Goal: Task Accomplishment & Management: Manage account settings

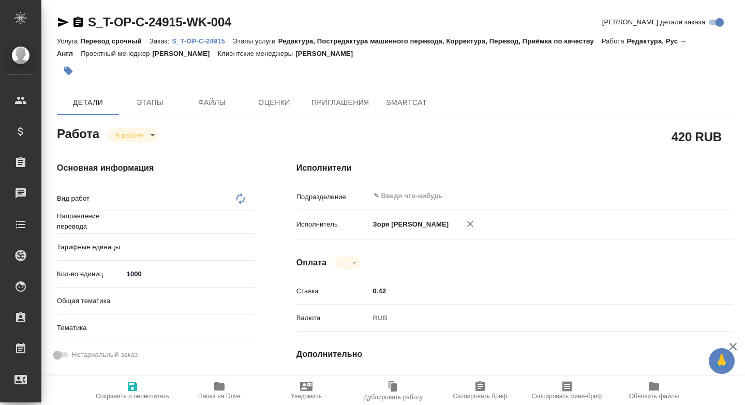
type input "рус-англ"
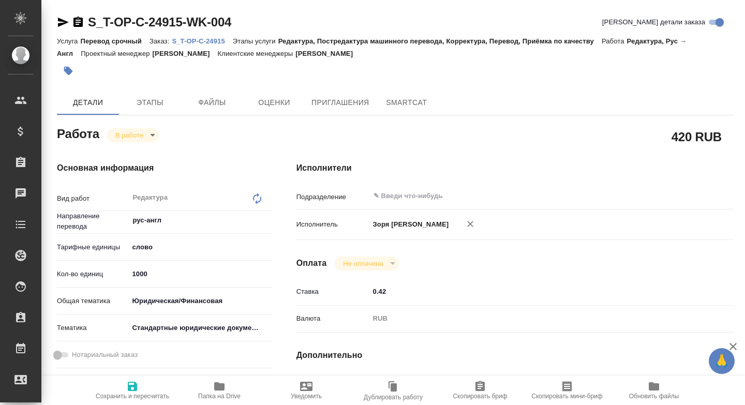
type textarea "x"
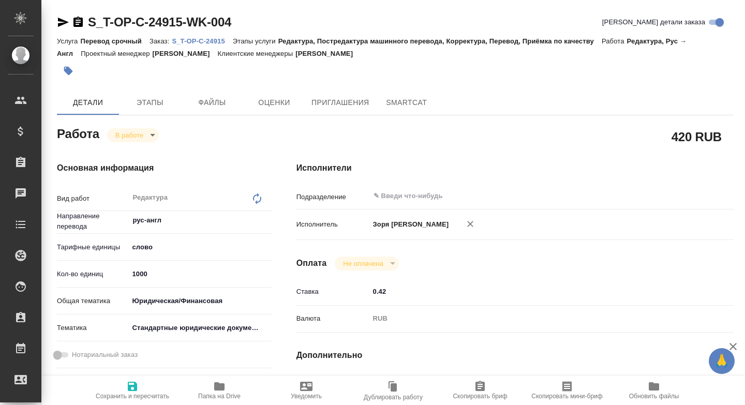
type textarea "x"
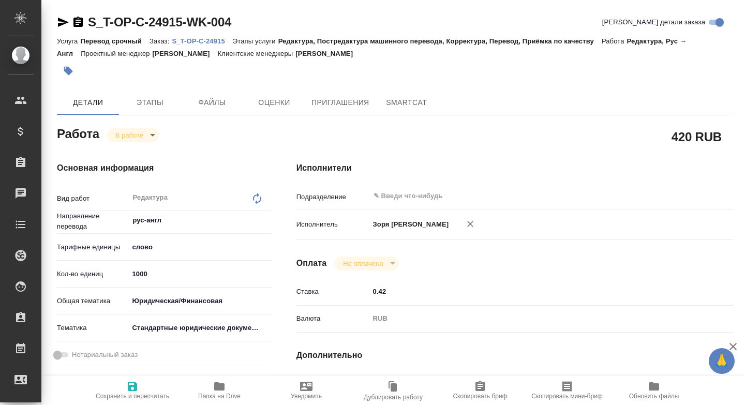
type textarea "x"
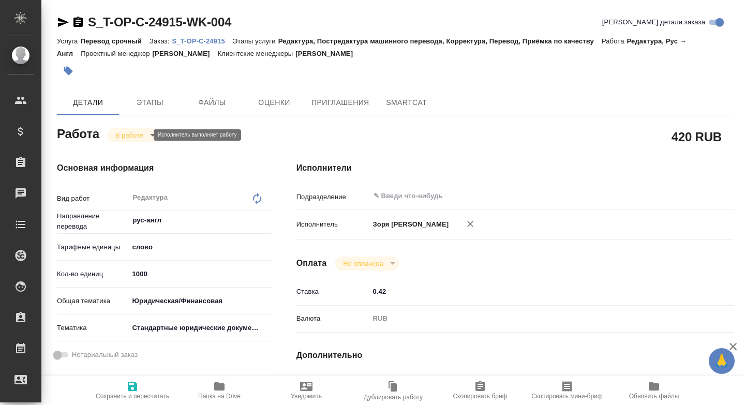
click at [140, 138] on body "🙏 .cls-1 fill:#fff; AWATERA Zoria Tatiana Клиенты Спецификации Заказы Чаты Todo…" at bounding box center [372, 202] width 745 height 405
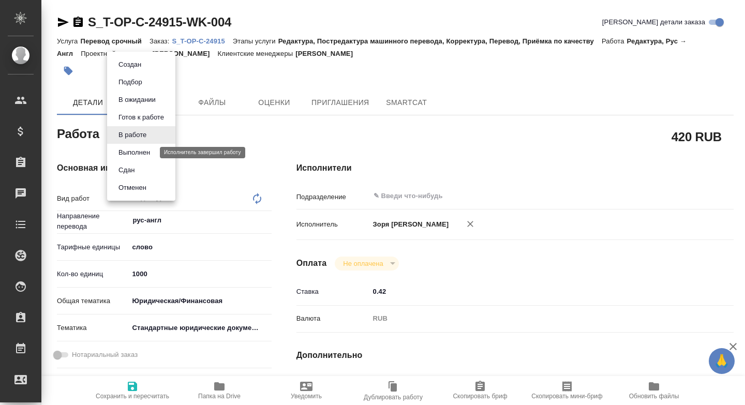
type textarea "x"
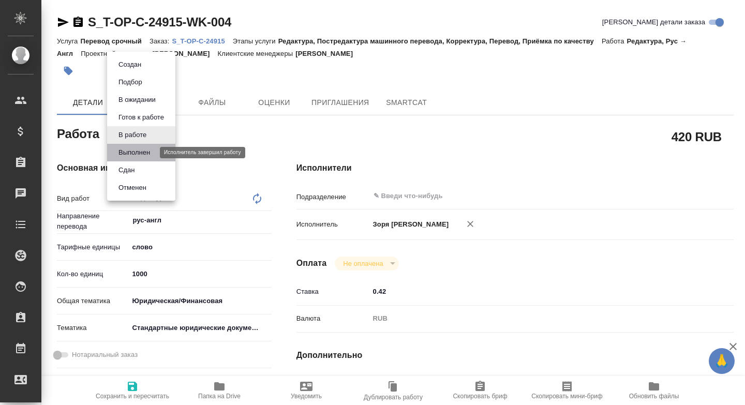
click at [139, 151] on button "Выполнен" at bounding box center [134, 152] width 38 height 11
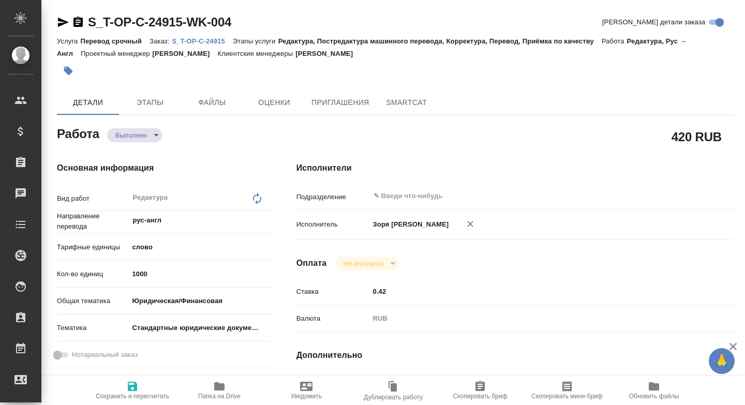
type textarea "x"
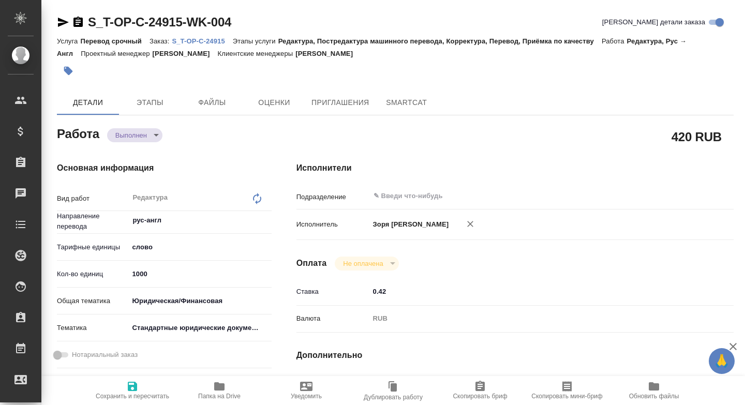
type textarea "x"
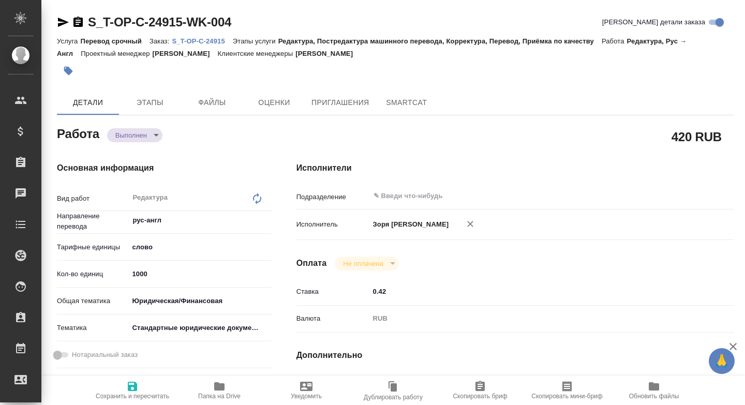
type textarea "x"
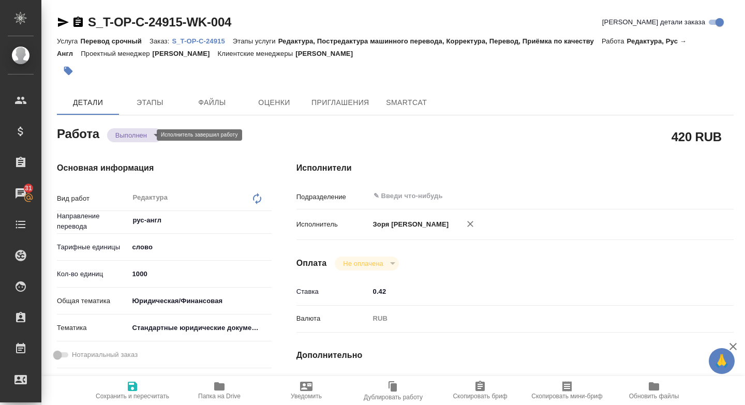
click at [136, 131] on body "🙏 .cls-1 fill:#fff; AWATERA Zoria Tatiana Клиенты Спецификации Заказы 31 Чаты T…" at bounding box center [372, 202] width 745 height 405
type textarea "x"
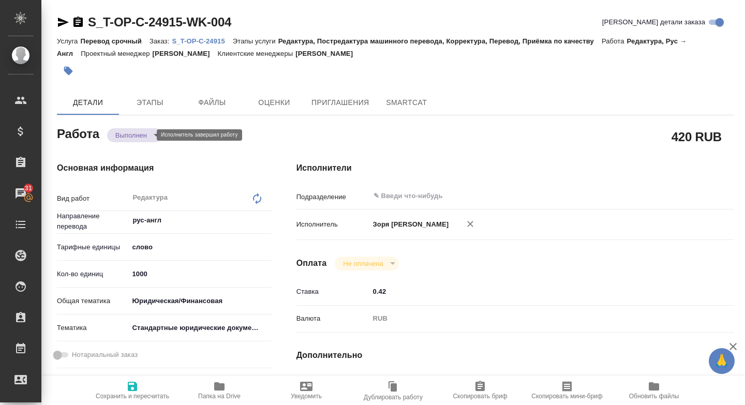
type textarea "x"
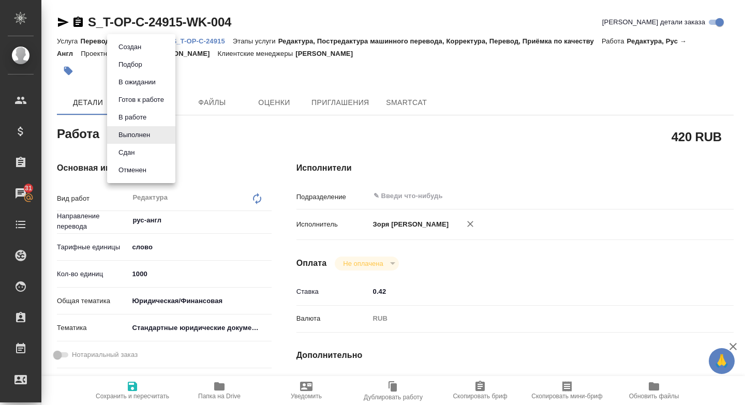
click at [136, 145] on li "Сдан" at bounding box center [141, 153] width 68 height 18
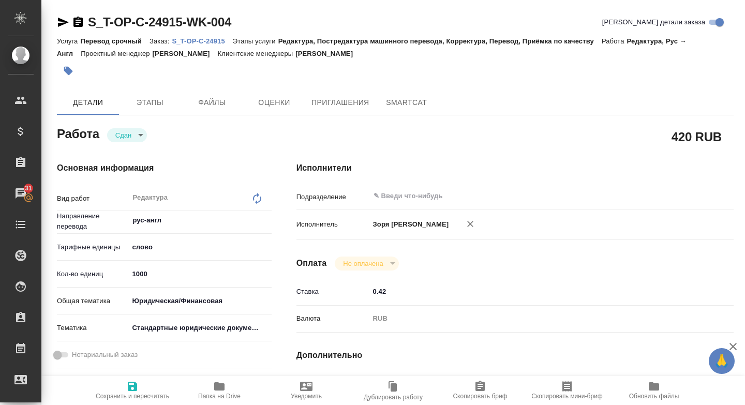
type textarea "x"
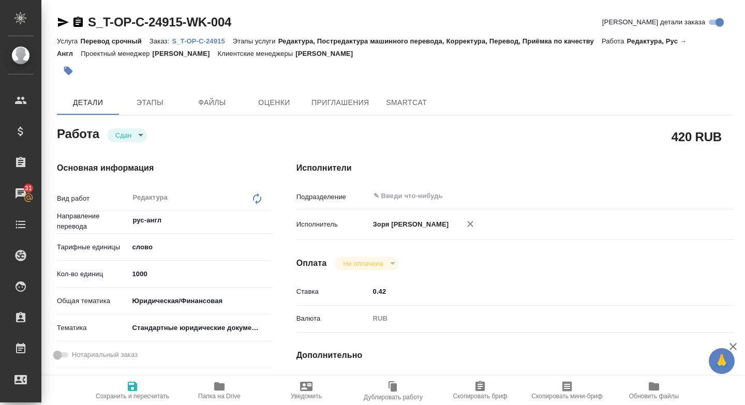
type textarea "x"
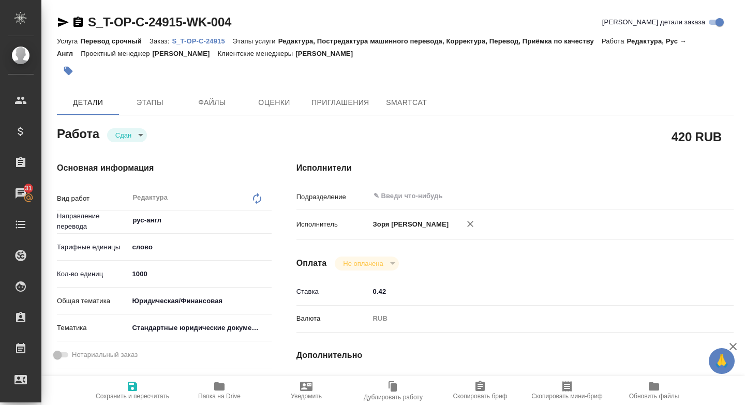
type textarea "x"
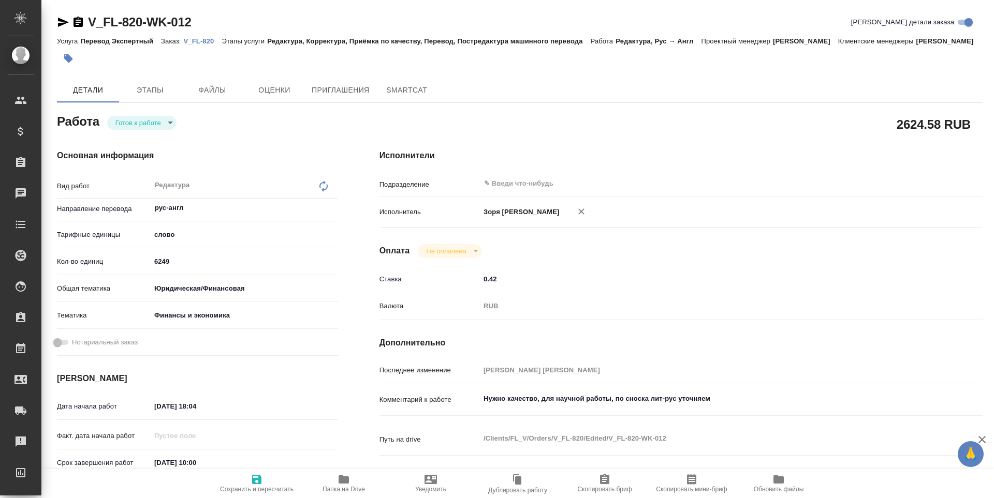
type textarea "x"
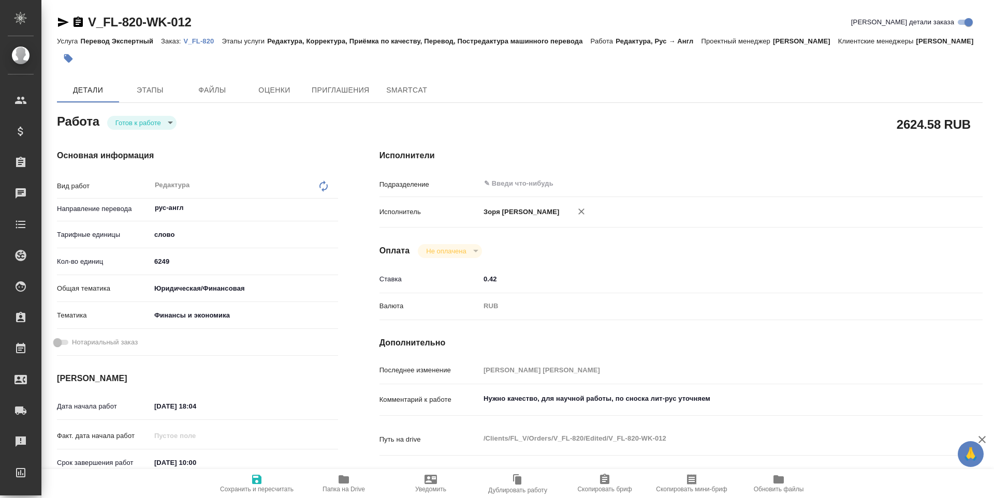
click at [343, 491] on span "Папка на Drive" at bounding box center [343, 489] width 42 height 7
type textarea "x"
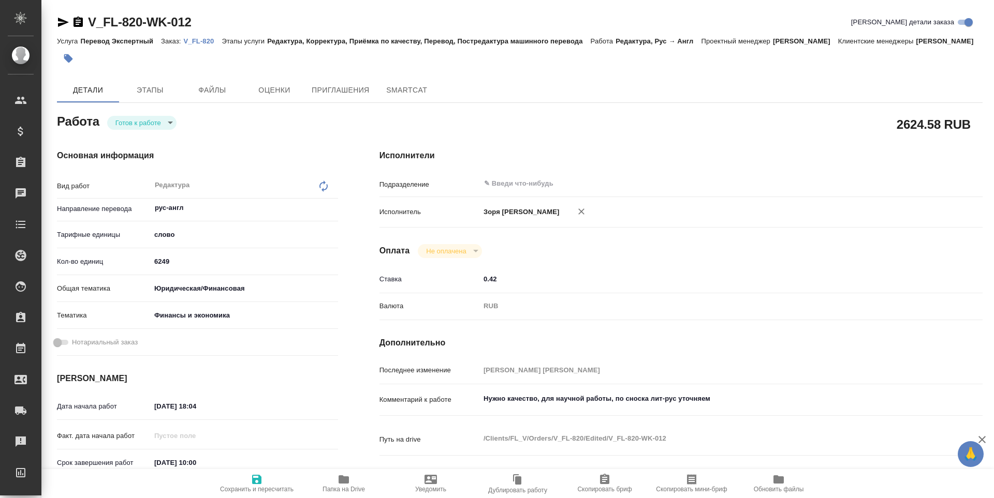
type textarea "x"
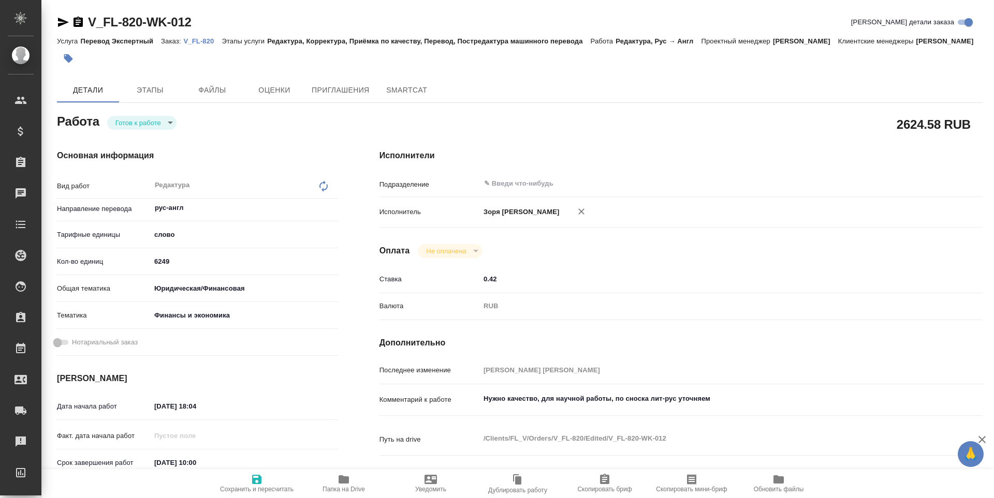
type textarea "x"
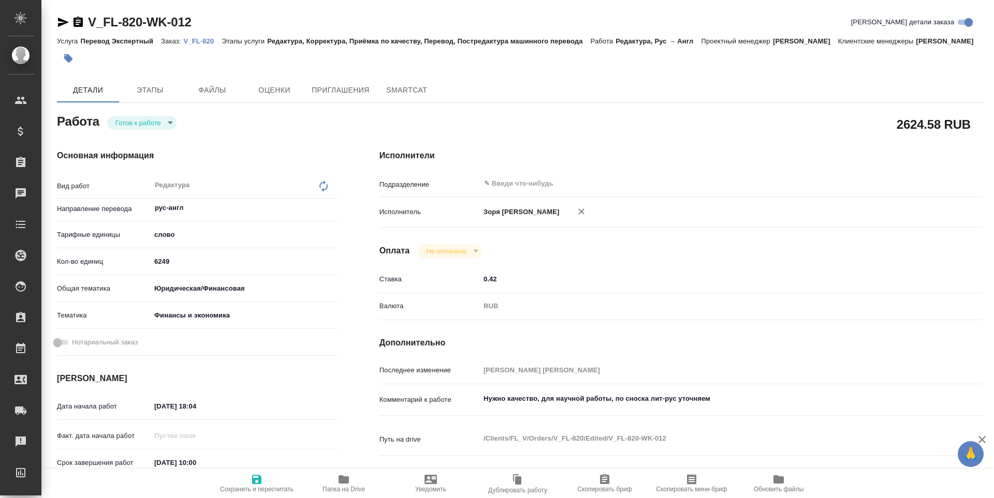
type textarea "x"
click at [59, 24] on icon "button" at bounding box center [63, 22] width 11 height 9
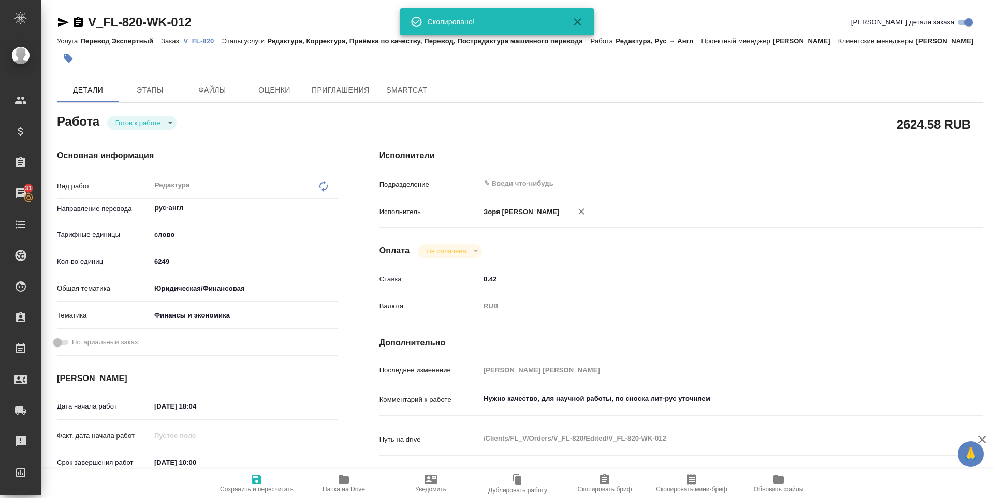
click at [144, 140] on body "🙏 .cls-1 fill:#fff; AWATERA Zoria Tatiana Клиенты Спецификации Заказы 31 Чаты T…" at bounding box center [497, 249] width 994 height 498
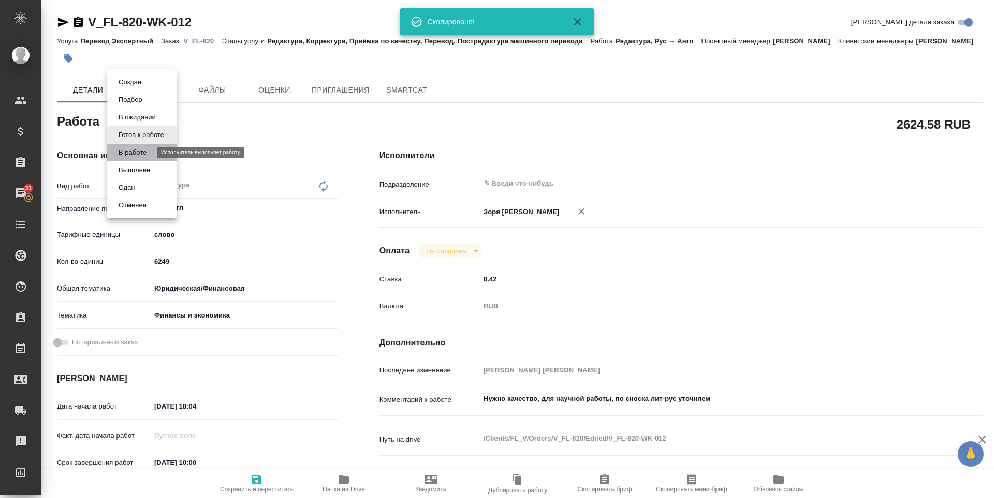
click at [148, 153] on button "В работе" at bounding box center [132, 152] width 34 height 11
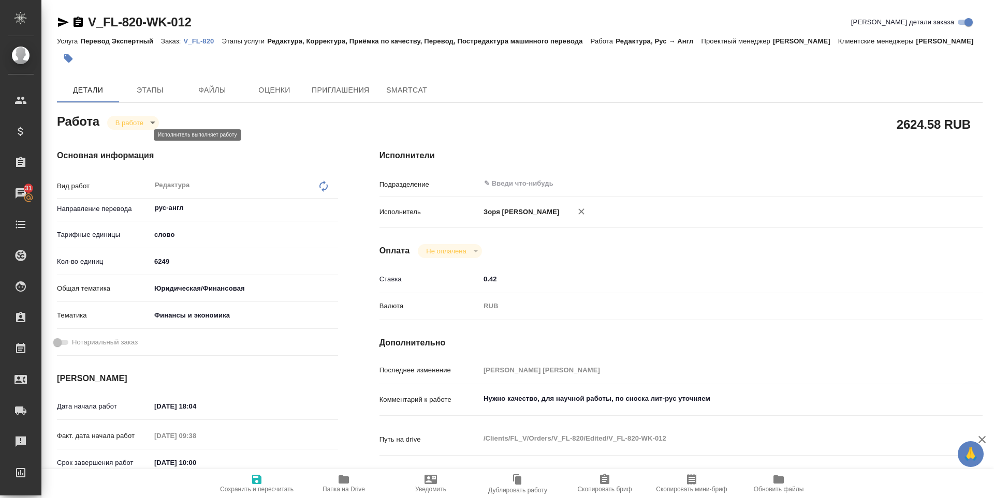
type textarea "x"
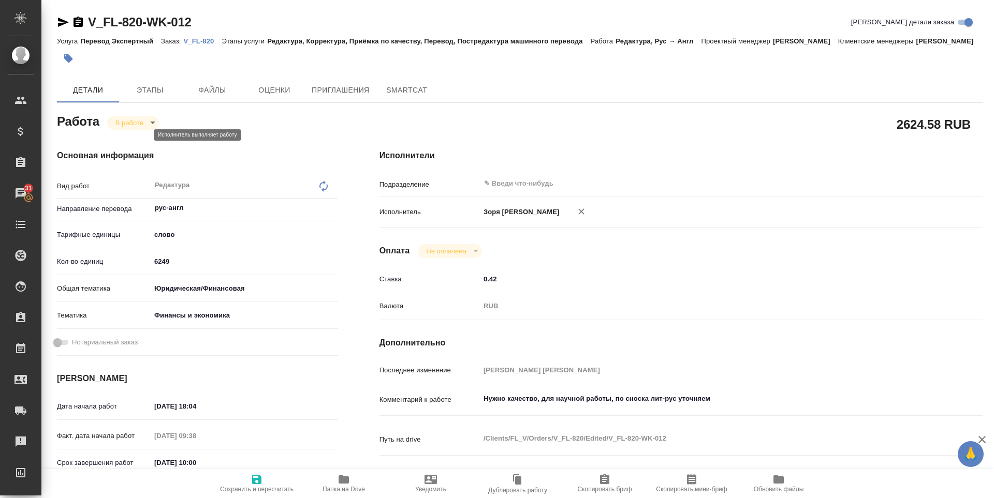
type textarea "x"
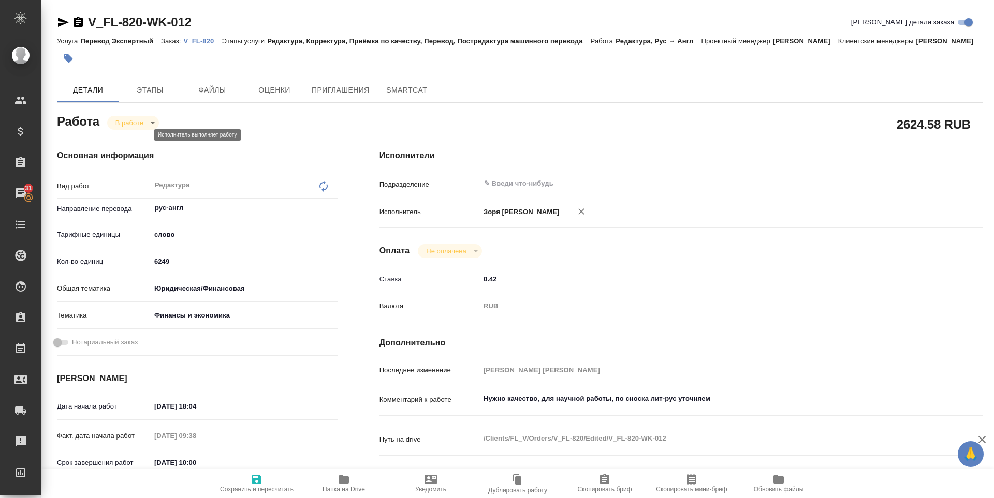
click at [146, 134] on body "🙏 .cls-1 fill:#fff; AWATERA Zoria Tatiana Клиенты Спецификации Заказы 31 Чаты T…" at bounding box center [497, 249] width 994 height 498
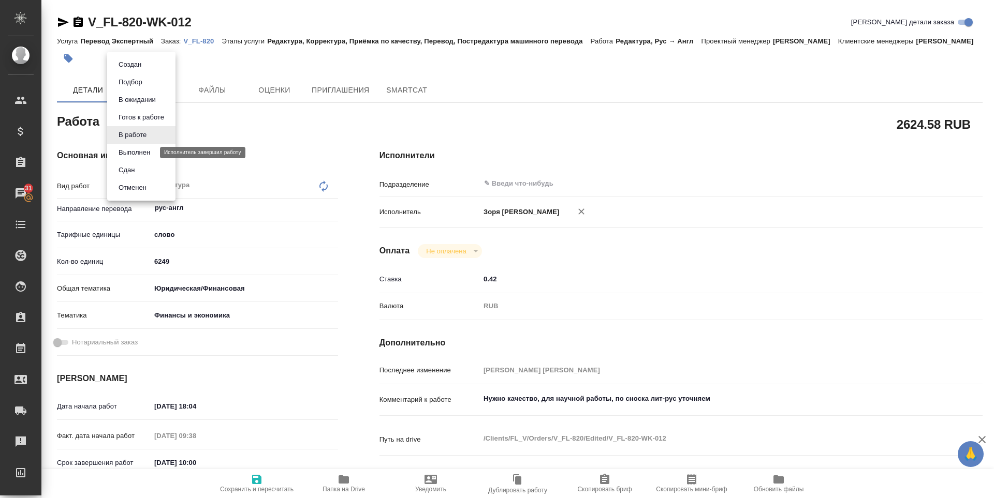
type textarea "x"
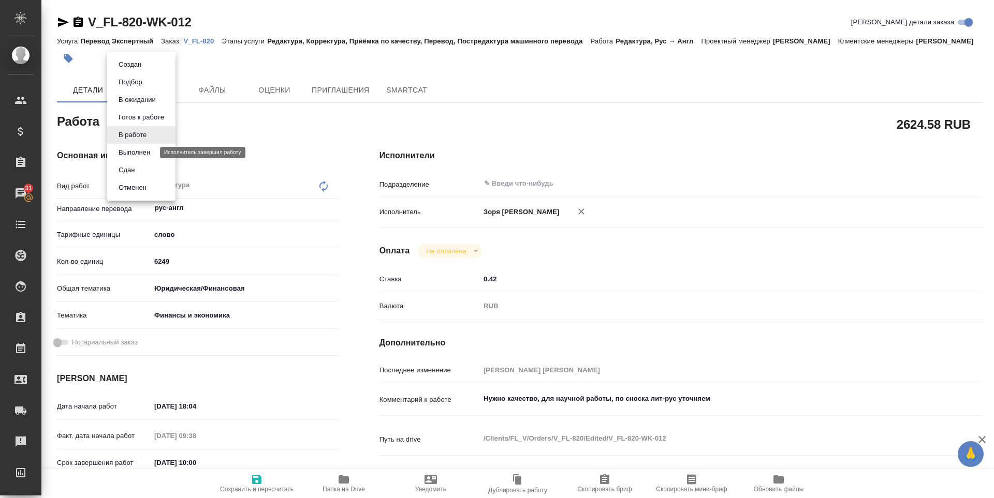
click at [147, 158] on button "Выполнен" at bounding box center [134, 152] width 38 height 11
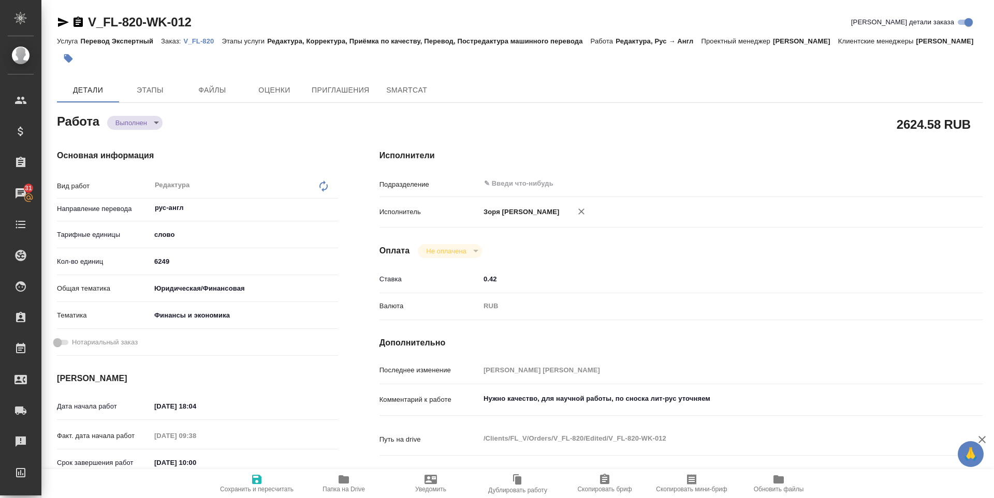
type textarea "x"
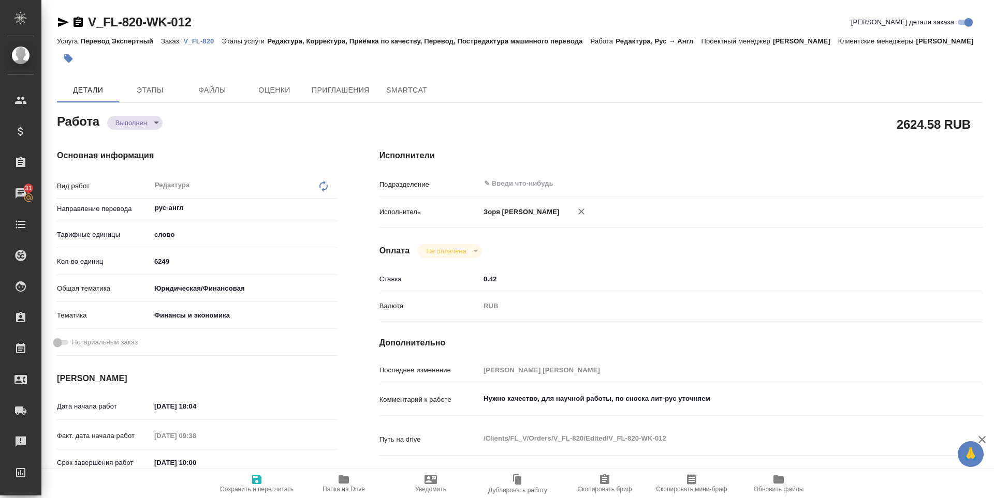
type textarea "x"
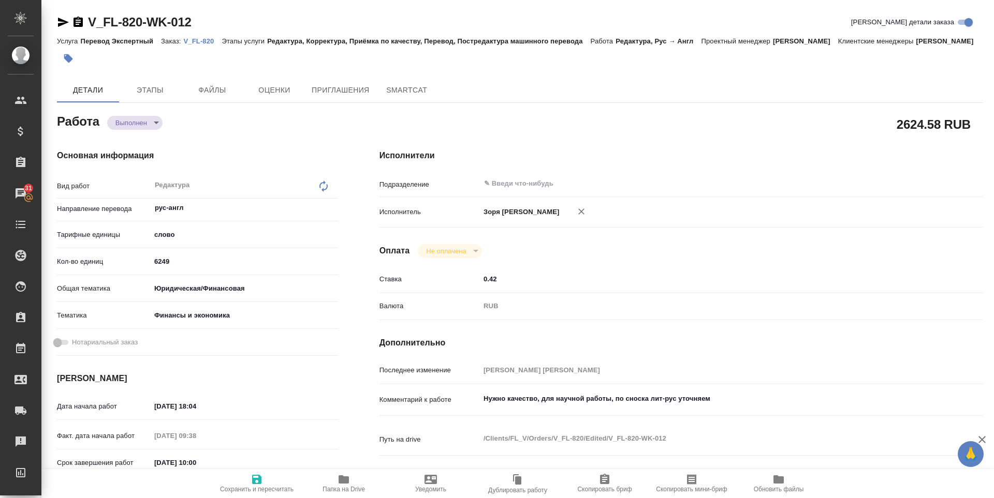
click at [60, 24] on icon "button" at bounding box center [63, 22] width 11 height 9
type textarea "x"
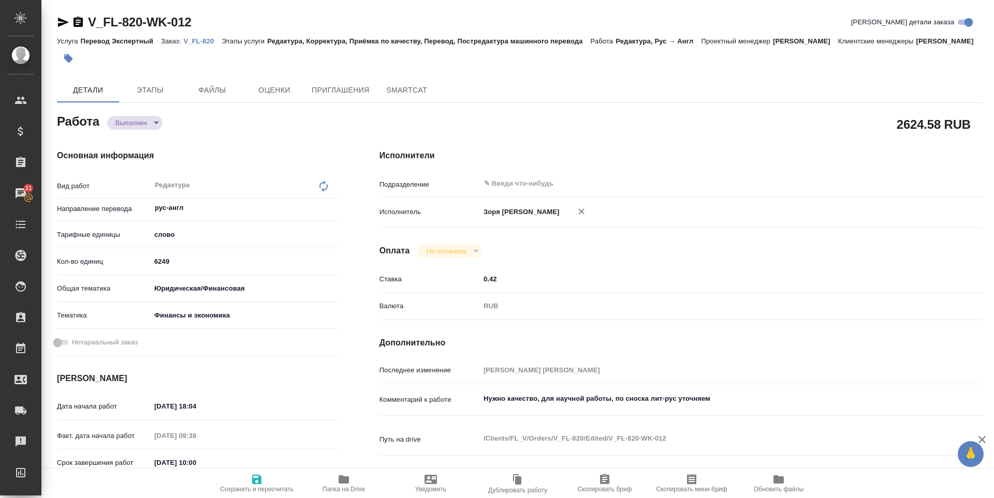
type textarea "x"
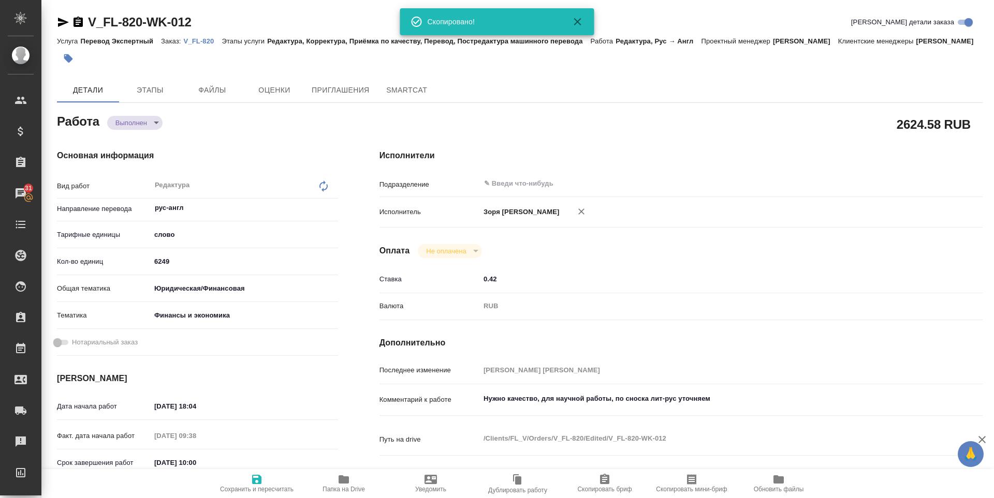
type textarea "x"
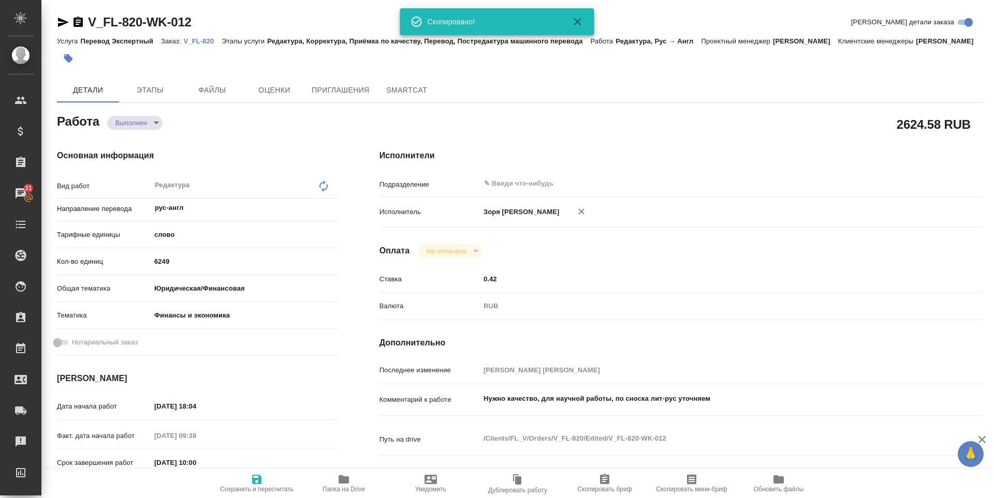
type textarea "x"
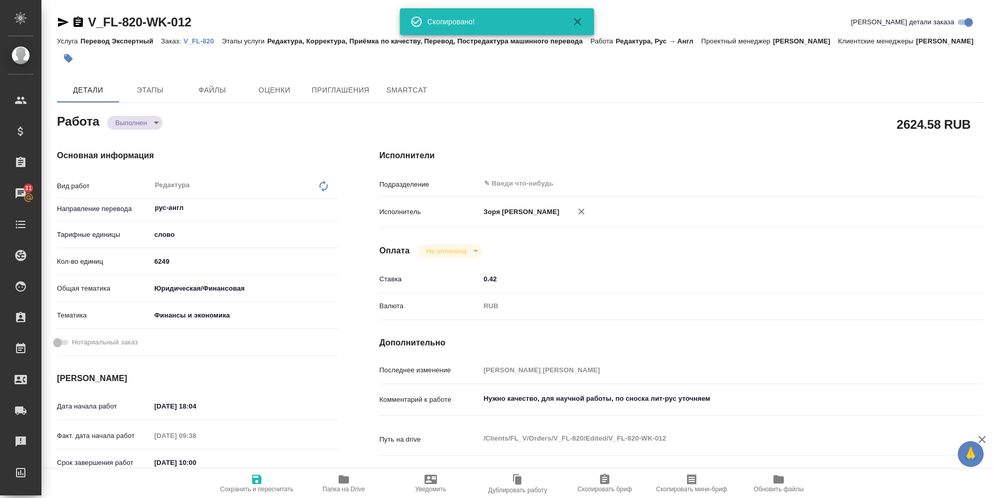
type textarea "x"
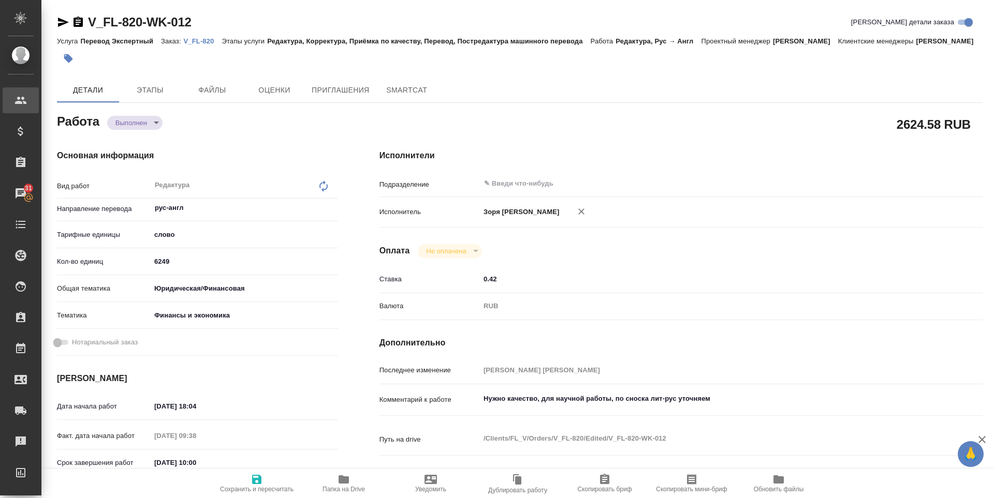
type textarea "x"
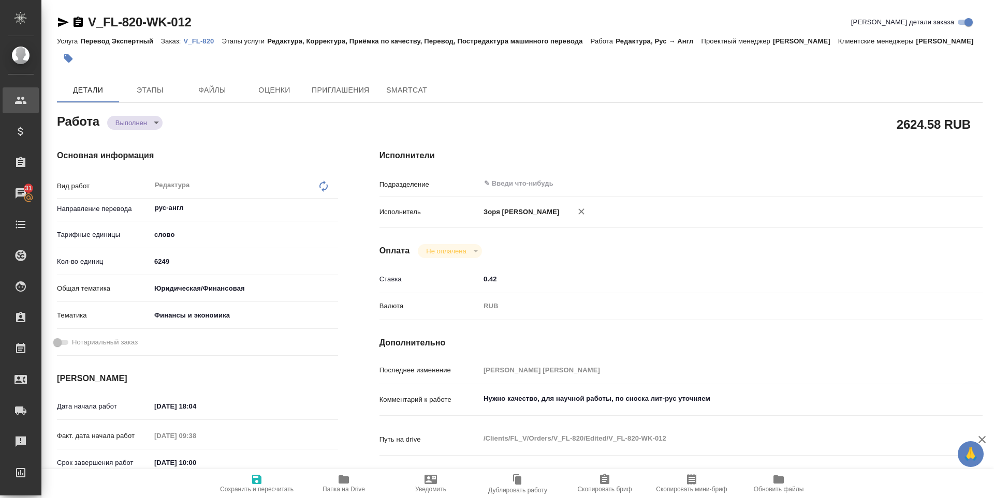
type textarea "x"
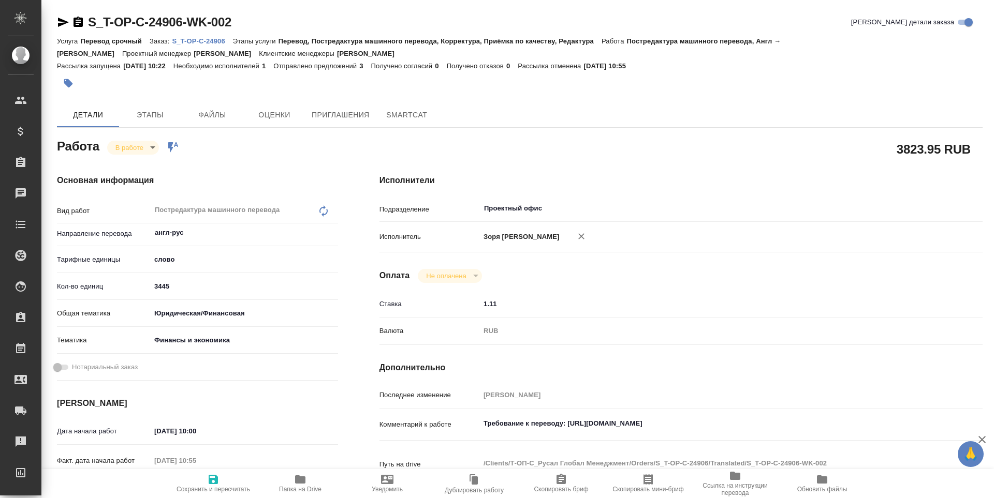
type textarea "x"
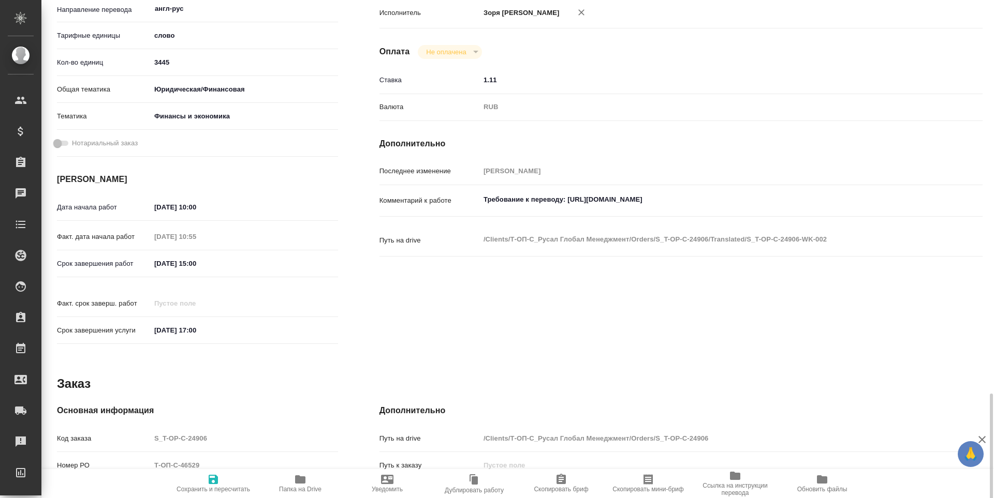
scroll to position [397, 0]
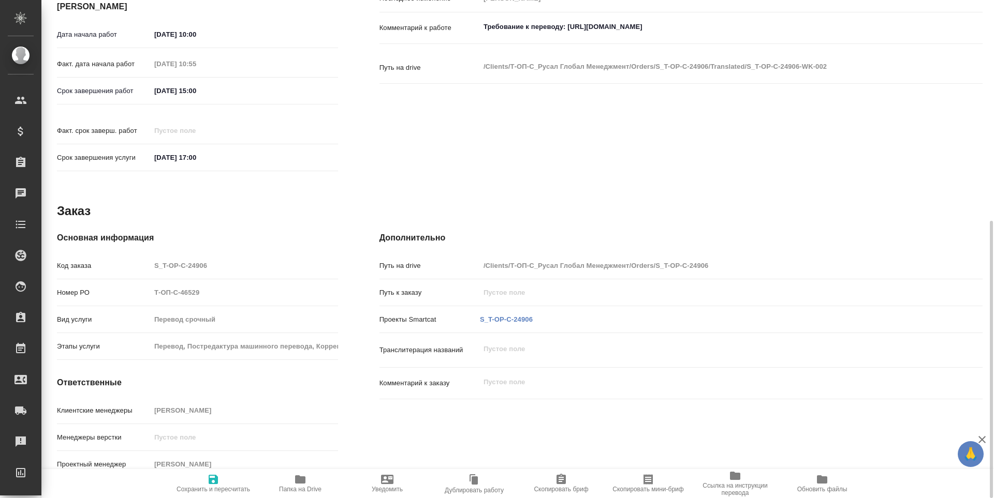
type textarea "x"
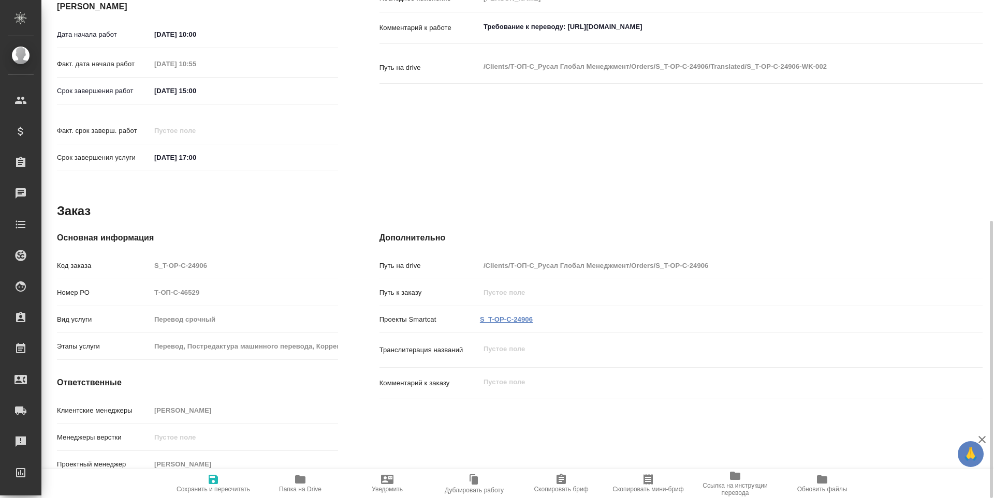
type textarea "x"
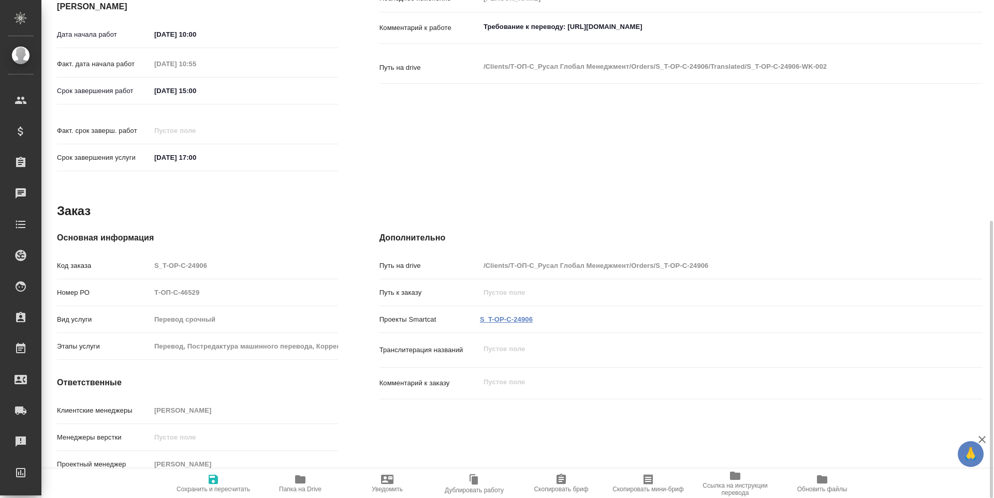
click at [498, 316] on link "S_T-OP-C-24906" at bounding box center [506, 320] width 53 height 8
type textarea "x"
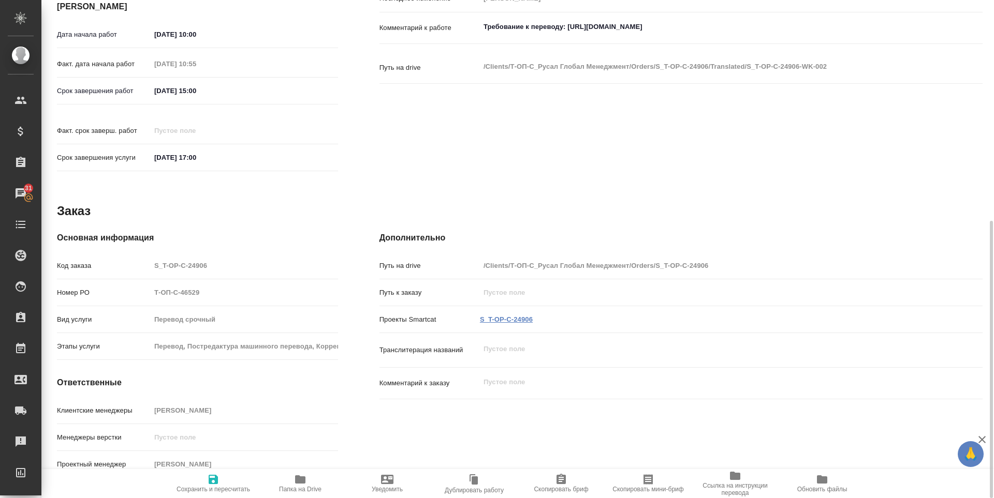
type textarea "x"
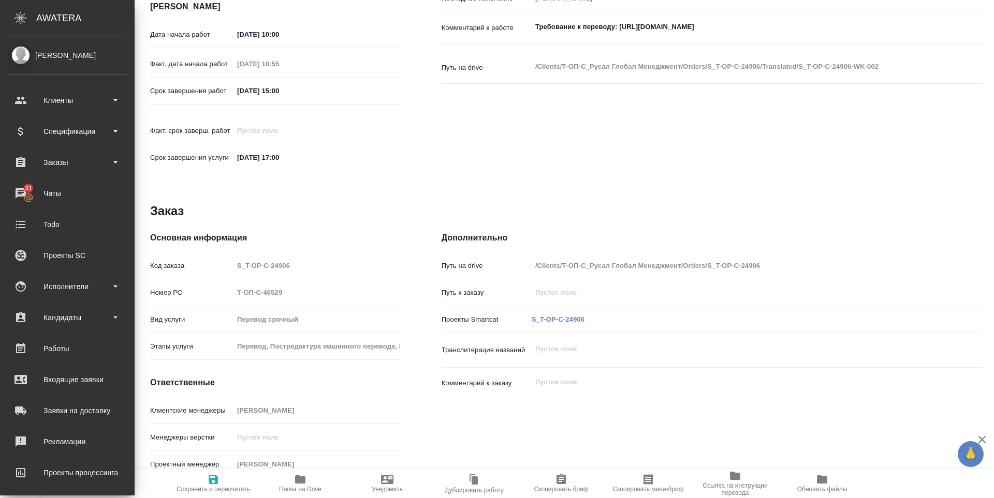
type textarea "x"
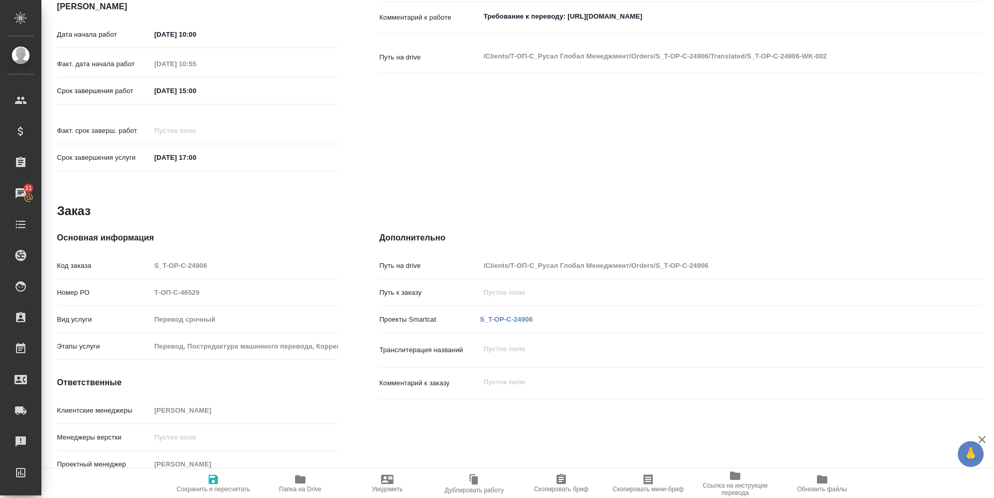
scroll to position [0, 0]
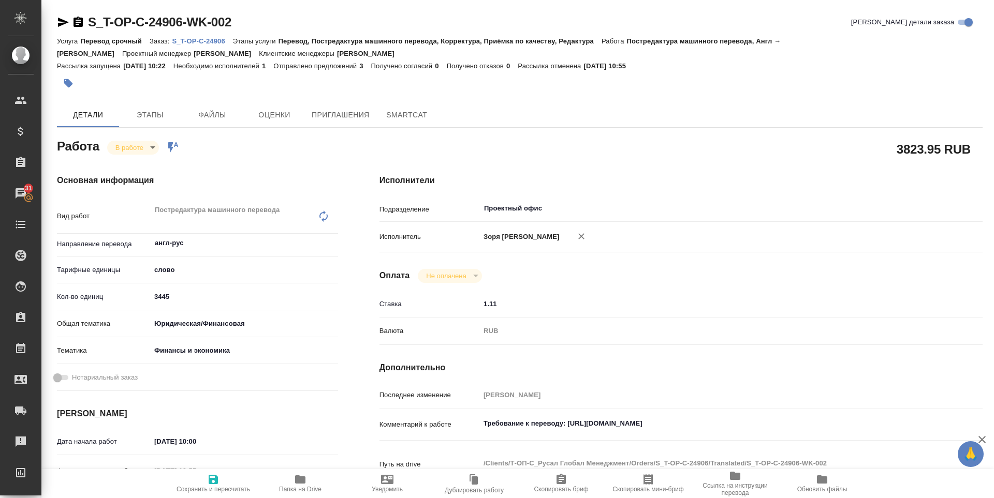
click at [304, 481] on icon "button" at bounding box center [300, 480] width 10 height 8
click at [59, 23] on icon "button" at bounding box center [63, 22] width 11 height 9
click at [62, 22] on icon "button" at bounding box center [63, 22] width 12 height 12
click at [67, 24] on icon "button" at bounding box center [63, 22] width 12 height 12
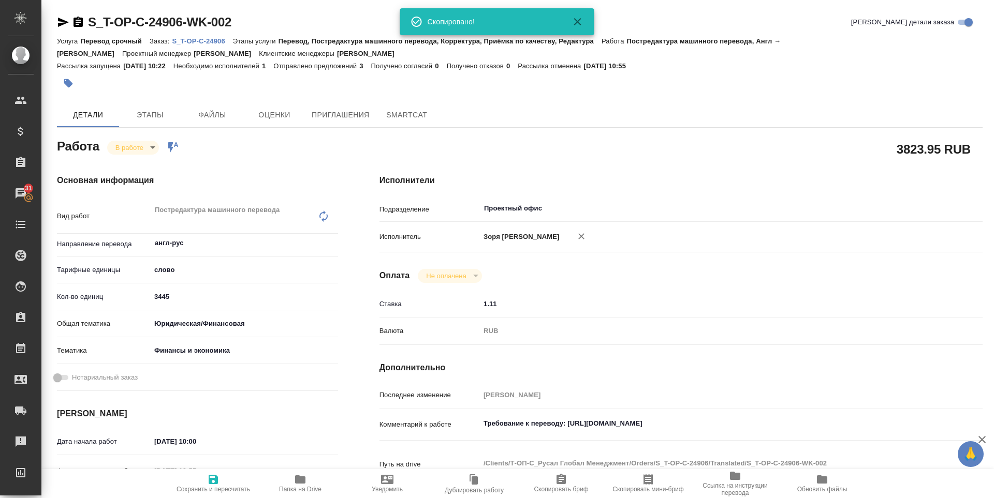
type textarea "x"
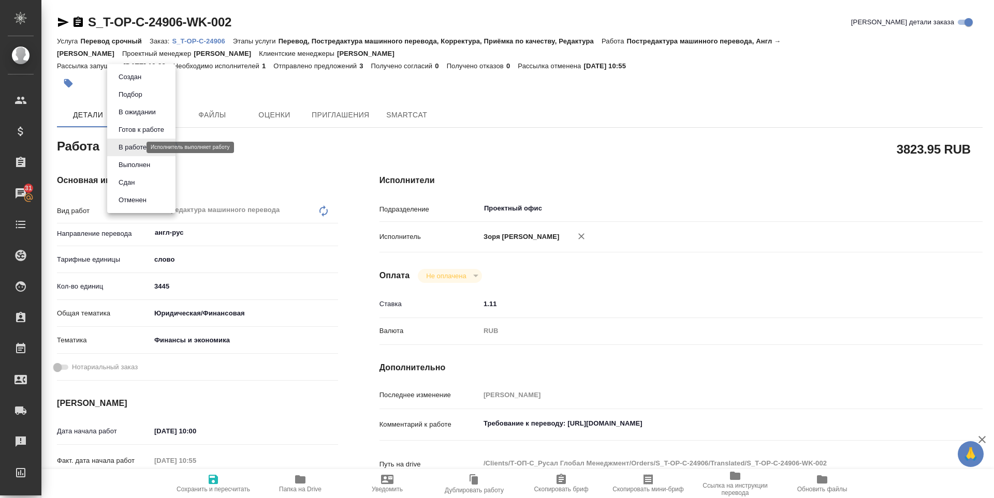
click at [138, 145] on body "🙏 .cls-1 fill:#fff; AWATERA Zoria Tatiana Клиенты Спецификации Заказы 31 Чаты T…" at bounding box center [497, 249] width 994 height 498
click at [139, 158] on li "Выполнен" at bounding box center [141, 165] width 68 height 18
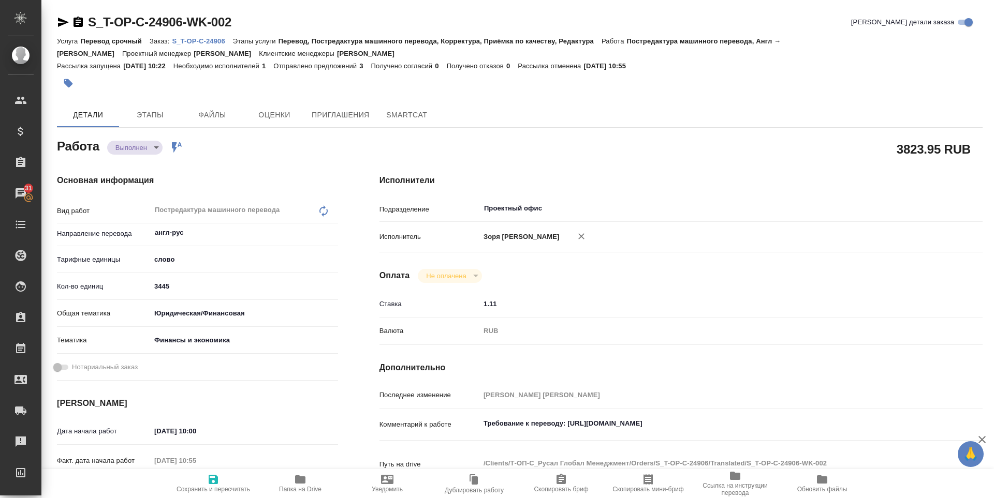
type textarea "x"
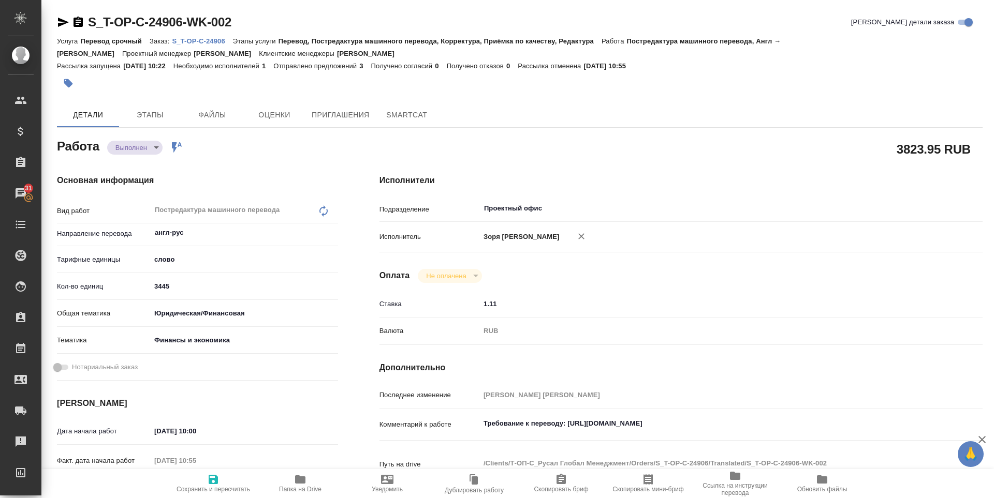
type textarea "x"
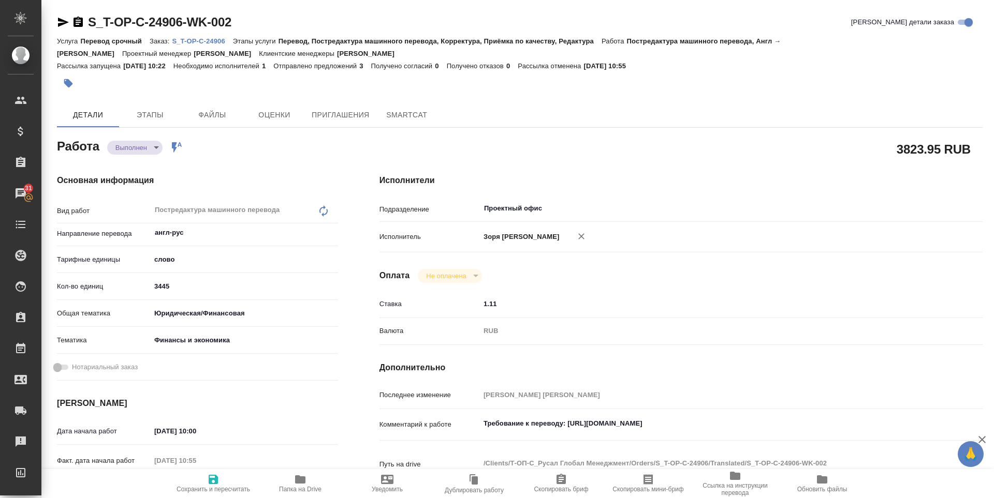
type textarea "x"
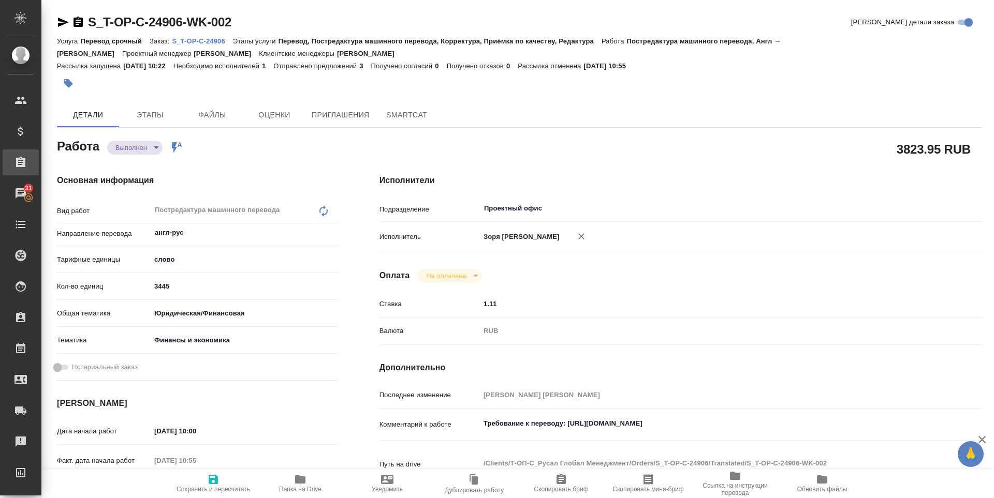
type textarea "x"
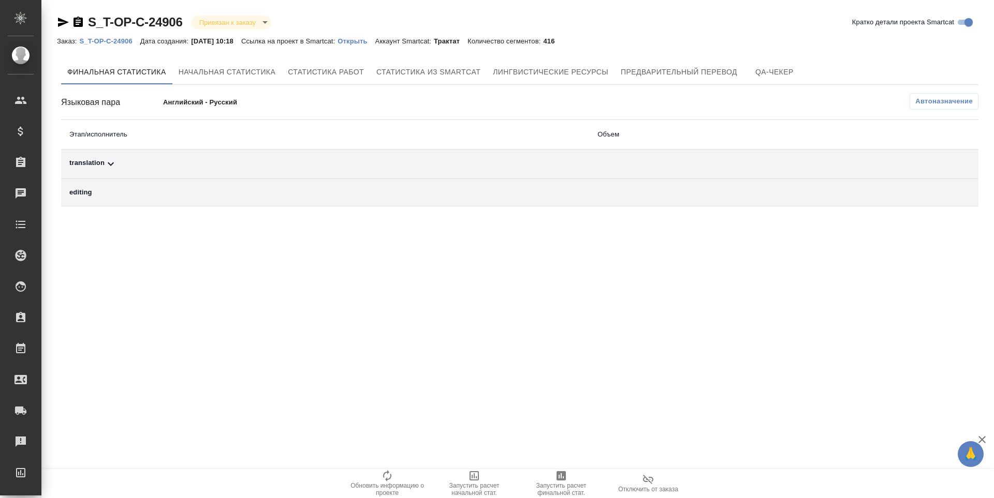
click at [89, 158] on div "translation" at bounding box center [324, 164] width 511 height 12
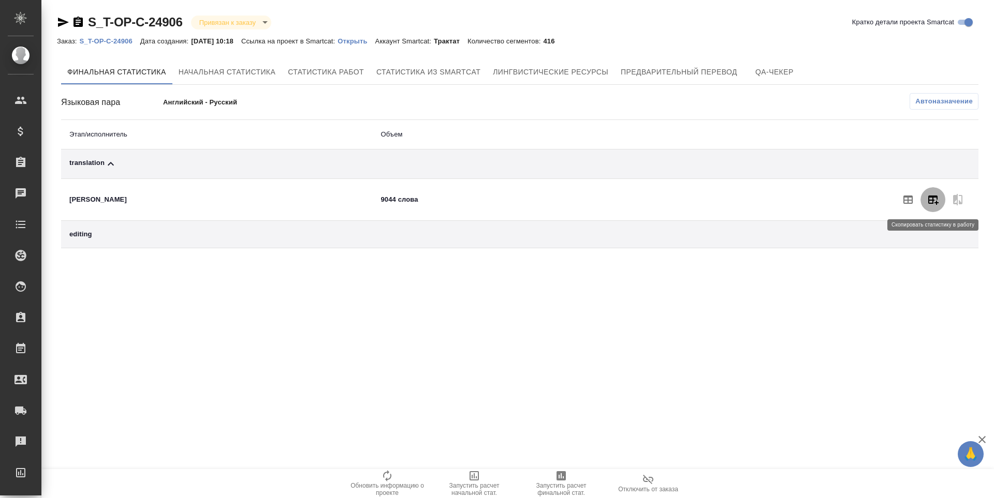
click at [929, 207] on button "button" at bounding box center [932, 199] width 25 height 25
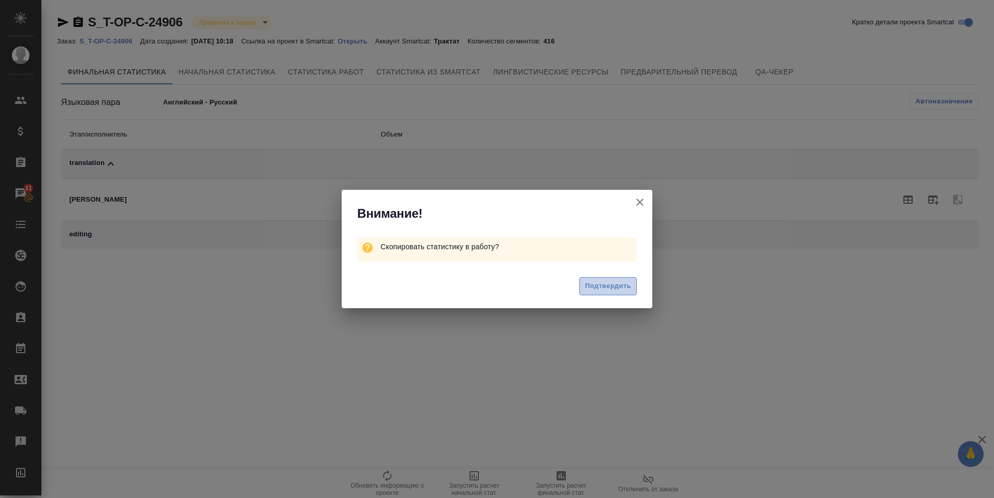
click at [589, 287] on span "Подтвердить" at bounding box center [608, 287] width 46 height 12
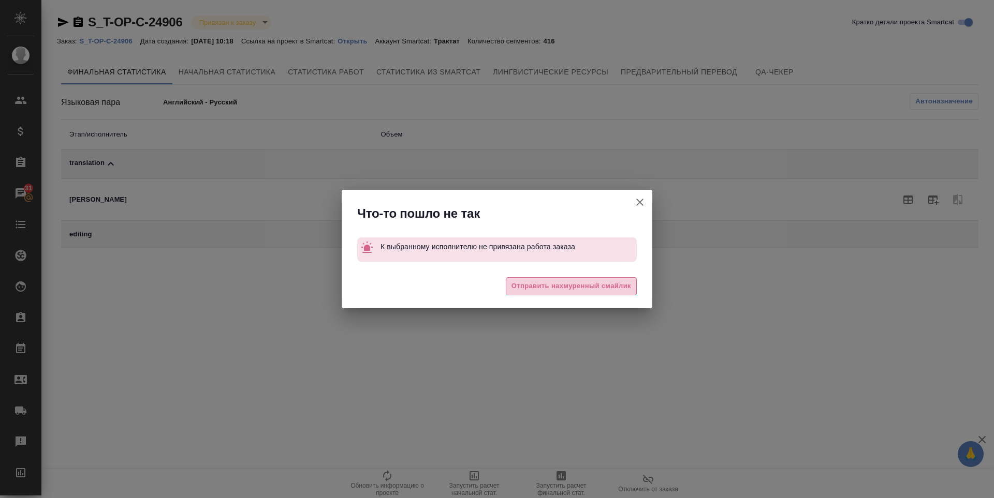
click at [589, 287] on span "Отправить нахмуренный смайлик" at bounding box center [571, 287] width 120 height 12
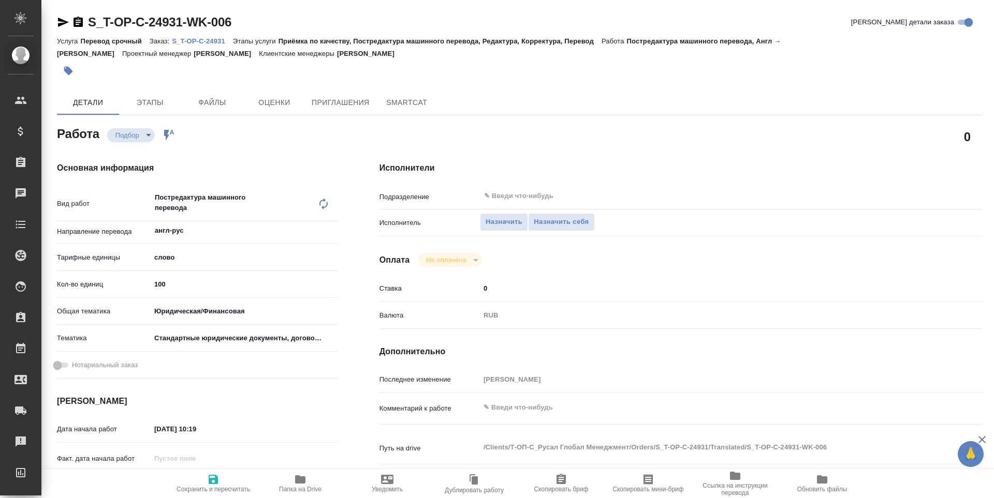
click at [291, 483] on span "Папка на Drive" at bounding box center [300, 484] width 75 height 20
click at [564, 225] on span "Назначить себя" at bounding box center [561, 222] width 55 height 12
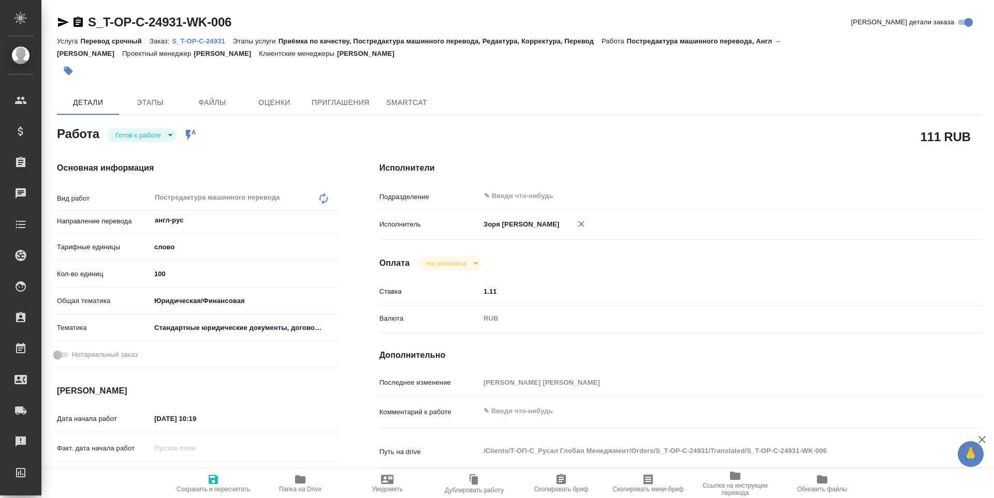
type textarea "x"
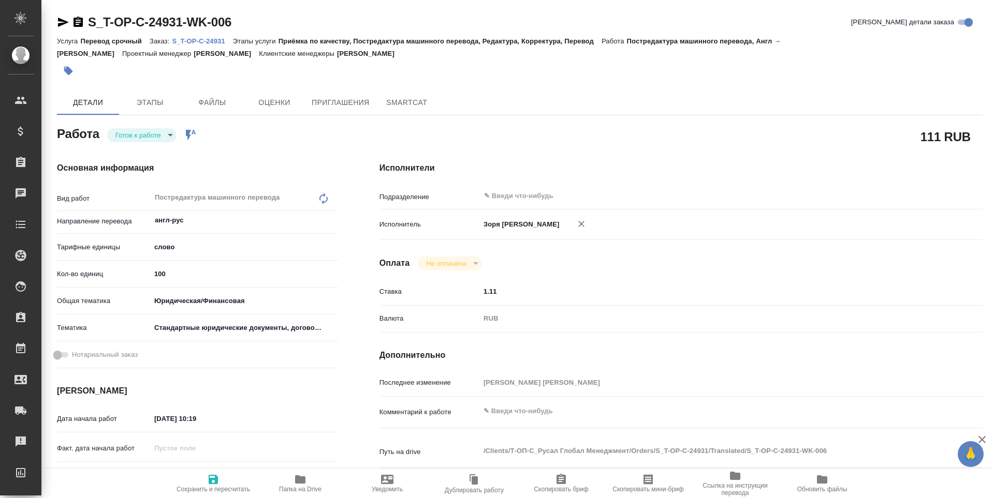
type textarea "x"
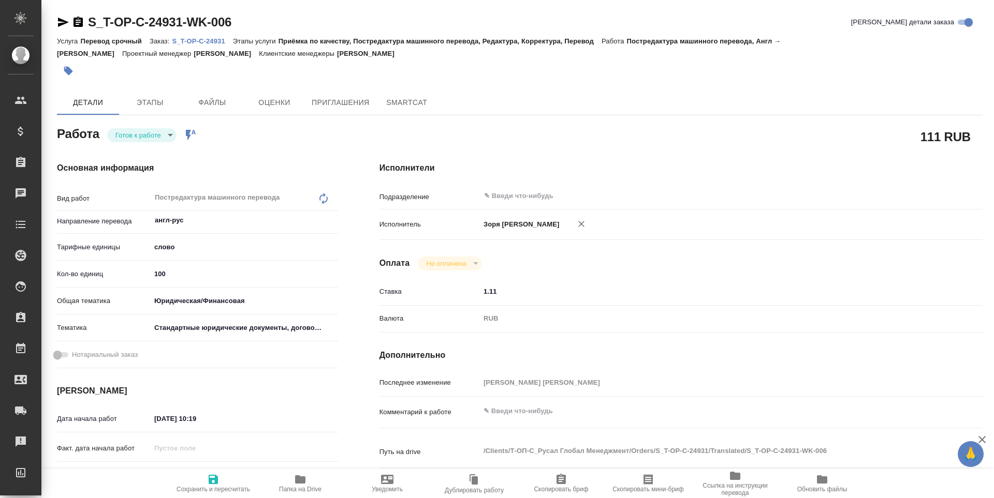
type textarea "x"
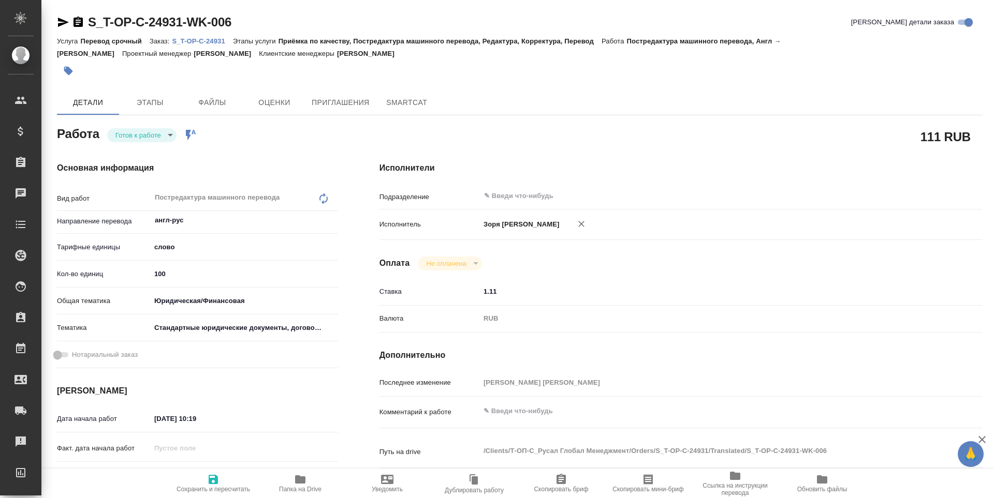
type textarea "x"
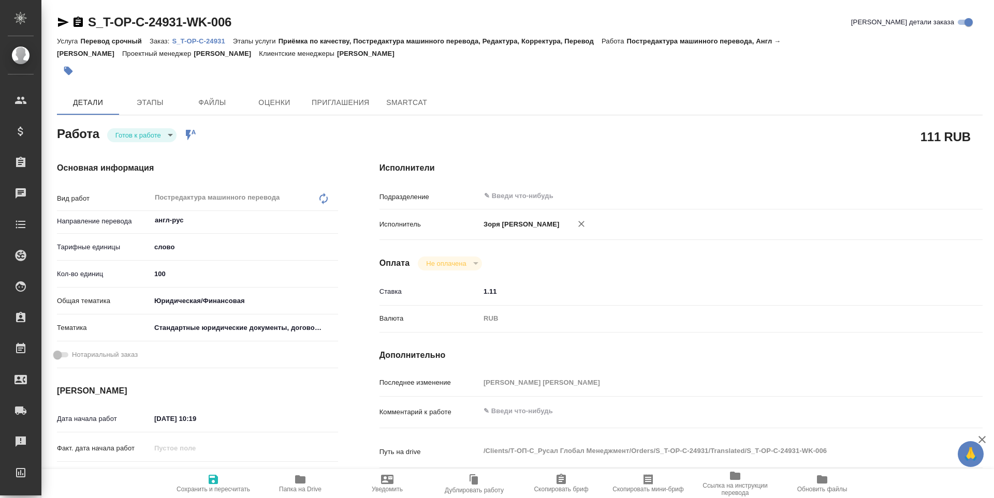
type textarea "x"
